Goal: Information Seeking & Learning: Learn about a topic

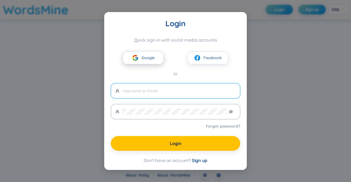
click at [157, 55] on button "Google" at bounding box center [143, 58] width 41 height 13
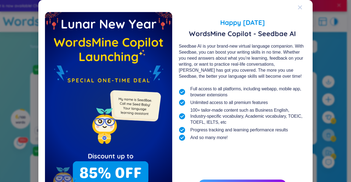
click at [298, 8] on icon "Close" at bounding box center [300, 7] width 4 height 4
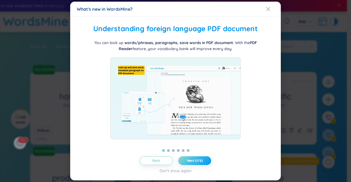
click at [208, 160] on button "Next (1/6)" at bounding box center [194, 161] width 33 height 9
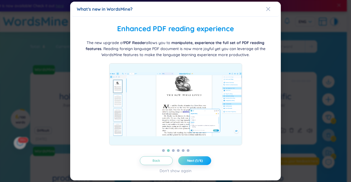
click at [208, 160] on button "Next (1/6)" at bounding box center [194, 161] width 33 height 9
click at [208, 160] on button "Next (2/6)" at bounding box center [194, 161] width 33 height 9
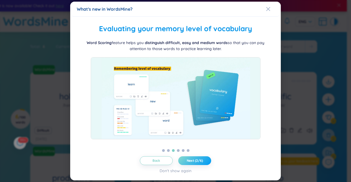
click at [208, 159] on button "Next (2/6)" at bounding box center [194, 161] width 33 height 9
click at [207, 159] on button "Next (3/6)" at bounding box center [194, 161] width 33 height 9
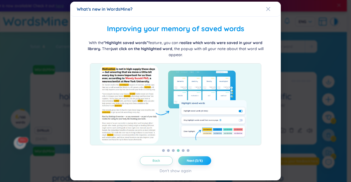
click at [207, 159] on button "Next (3/6)" at bounding box center [194, 161] width 33 height 9
click at [207, 159] on button "Next (4/6)" at bounding box center [194, 161] width 33 height 9
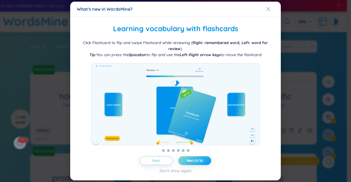
click at [203, 160] on button "Next (5/6)" at bounding box center [194, 161] width 33 height 9
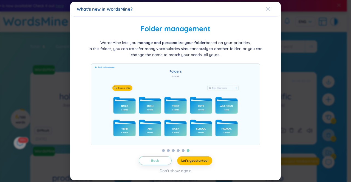
click at [271, 10] on span "Close" at bounding box center [273, 9] width 15 height 15
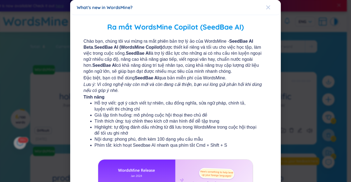
click at [267, 7] on icon "Close" at bounding box center [268, 7] width 4 height 4
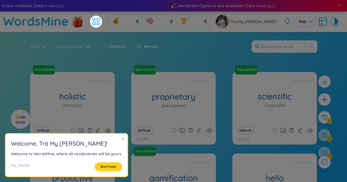
click at [111, 169] on button "Start now!" at bounding box center [108, 167] width 27 height 9
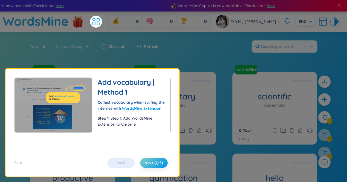
click at [114, 165] on div "Back Next (1/5)" at bounding box center [138, 163] width 66 height 10
click at [116, 162] on div "Back Next (1/5)" at bounding box center [138, 163] width 66 height 10
click at [132, 162] on div "Back Next (1/5)" at bounding box center [138, 163] width 66 height 10
click at [162, 164] on span "Next (1/5)" at bounding box center [154, 162] width 18 height 5
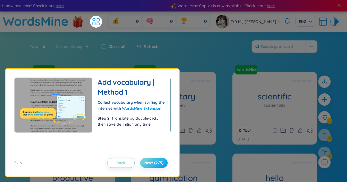
click at [160, 163] on span "Next (2/5)" at bounding box center [153, 162] width 19 height 5
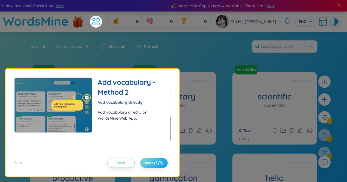
click at [157, 163] on span "Next (3/5)" at bounding box center [153, 162] width 19 height 5
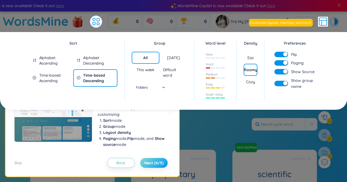
click at [147, 160] on button "Next (4/5)" at bounding box center [153, 163] width 27 height 10
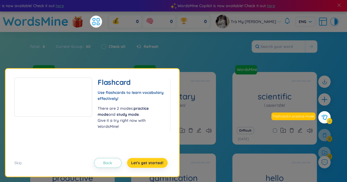
click at [138, 164] on span "Let's get started!" at bounding box center [147, 162] width 32 height 5
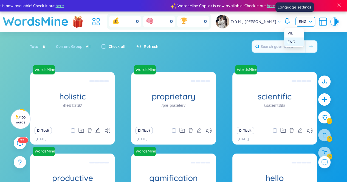
click at [300, 21] on span "ENG" at bounding box center [305, 21] width 13 height 5
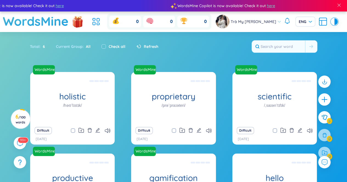
click at [243, 40] on div "Total : 6 Current Group : All Check all Refresh" at bounding box center [173, 50] width 342 height 24
click at [334, 21] on div at bounding box center [335, 21] width 3 height 7
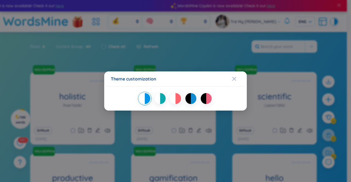
click at [205, 100] on div at bounding box center [203, 98] width 5 height 11
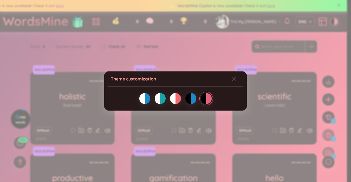
click at [255, 46] on div "Theme customization" at bounding box center [175, 91] width 351 height 182
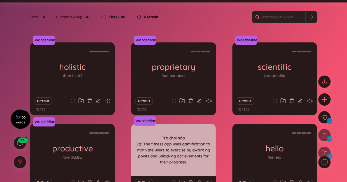
scroll to position [72, 0]
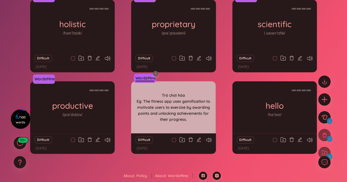
click at [150, 75] on link "WordsMine" at bounding box center [144, 77] width 23 height 5
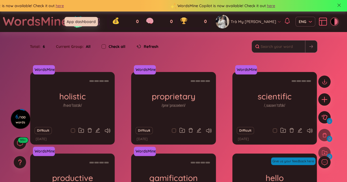
click at [99, 20] on icon at bounding box center [98, 19] width 2 height 3
